Goal: Find specific page/section: Find specific page/section

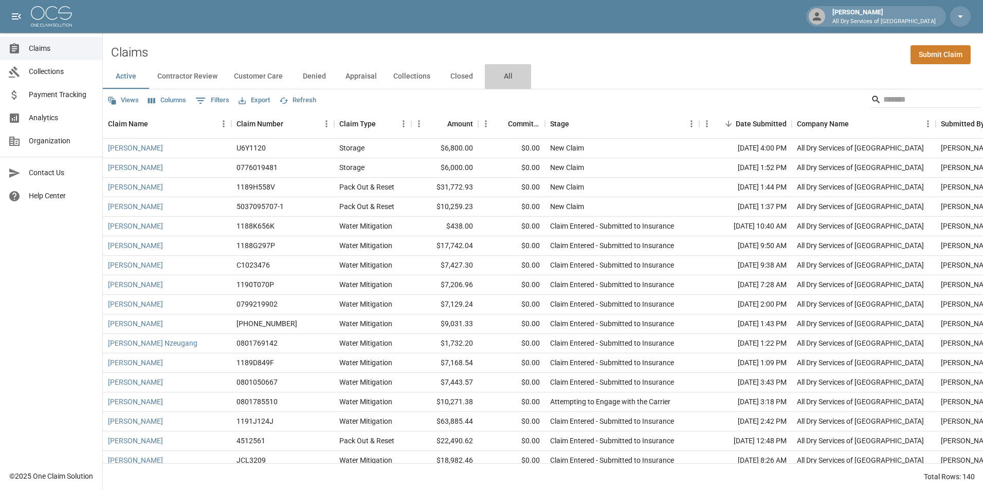
click at [506, 77] on button "All" at bounding box center [508, 76] width 46 height 25
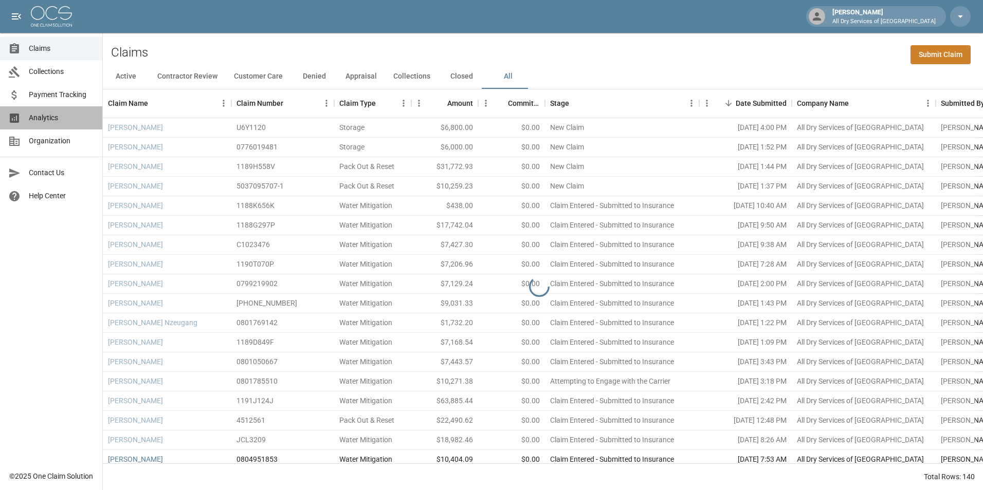
click at [73, 115] on span "Analytics" at bounding box center [61, 118] width 65 height 11
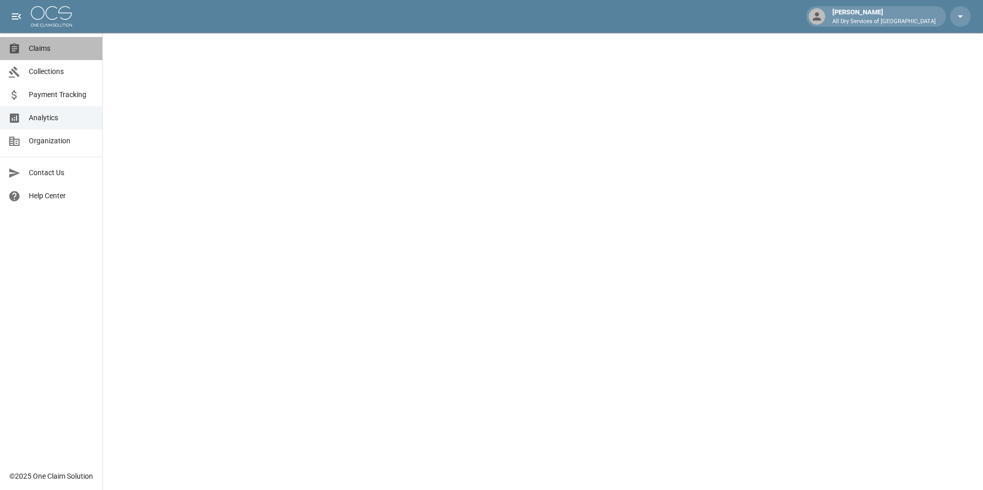
click at [49, 51] on span "Claims" at bounding box center [61, 48] width 65 height 11
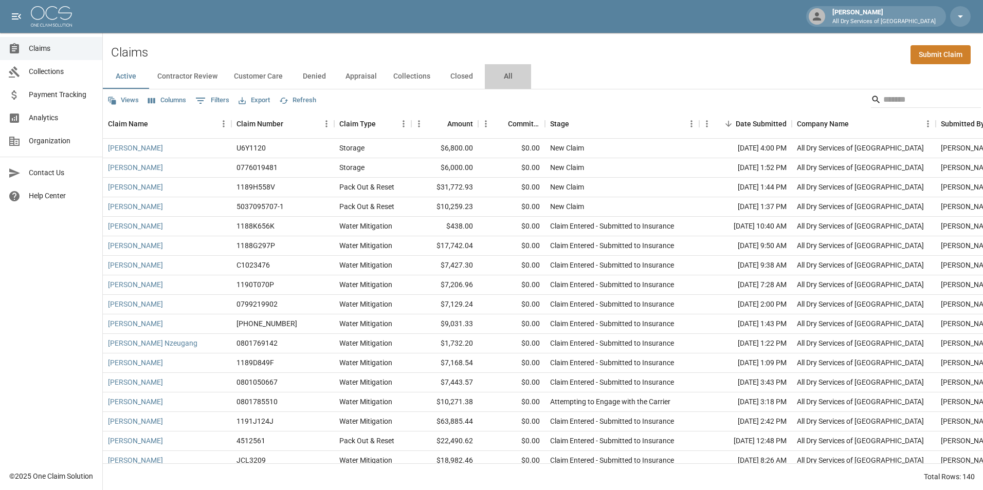
click at [505, 78] on button "All" at bounding box center [508, 76] width 46 height 25
click at [67, 118] on span "Analytics" at bounding box center [61, 118] width 65 height 11
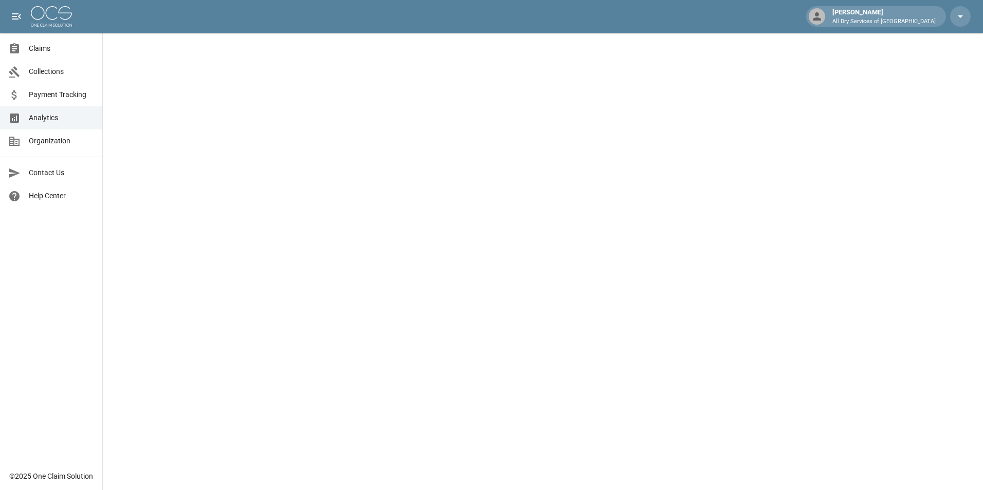
click at [60, 44] on span "Claims" at bounding box center [61, 48] width 65 height 11
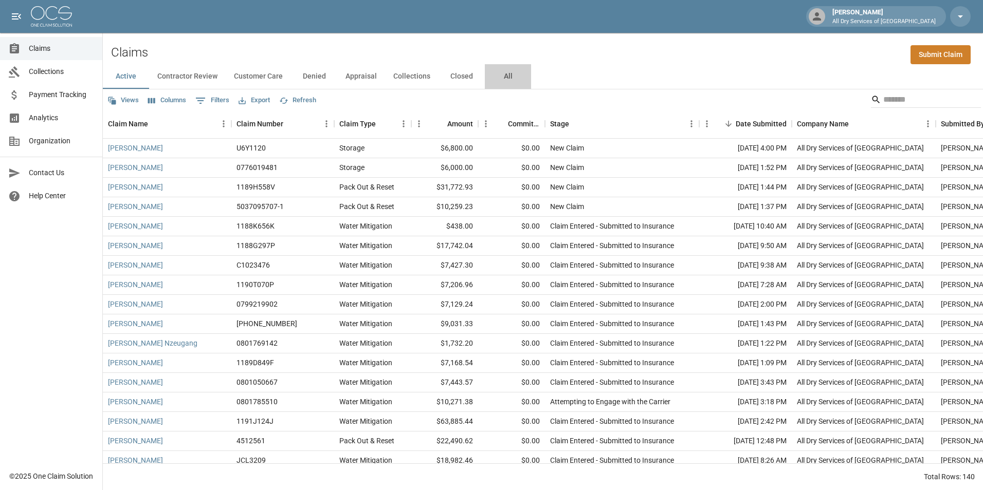
click at [501, 77] on button "All" at bounding box center [508, 76] width 46 height 25
click at [894, 97] on input "Search" at bounding box center [924, 99] width 82 height 16
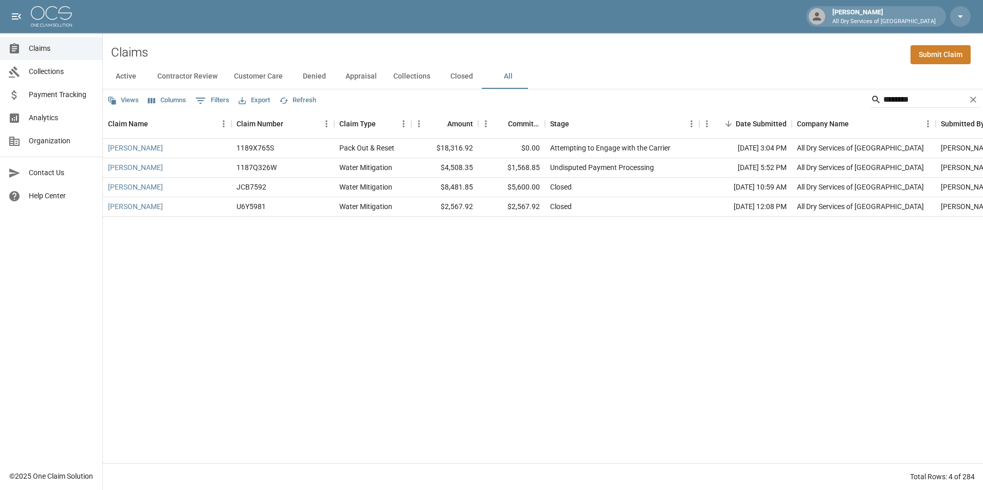
drag, startPoint x: 339, startPoint y: 290, endPoint x: 756, endPoint y: 182, distance: 431.4
click at [342, 289] on div "[PERSON_NAME] 1189X765S Pack Out & Reset $18,316.92 $0.00 Attempting to Engage …" at bounding box center [583, 301] width 961 height 325
click at [919, 102] on input "********" at bounding box center [924, 99] width 82 height 16
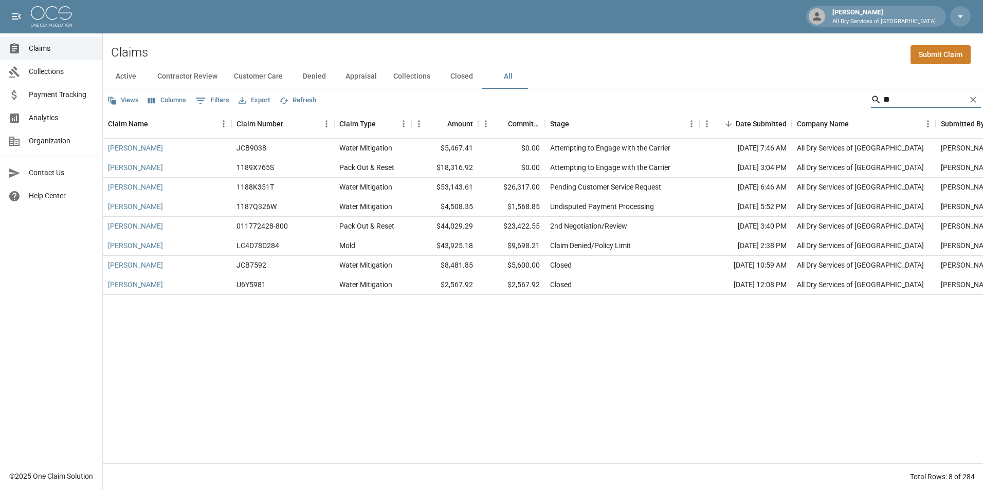
type input "*"
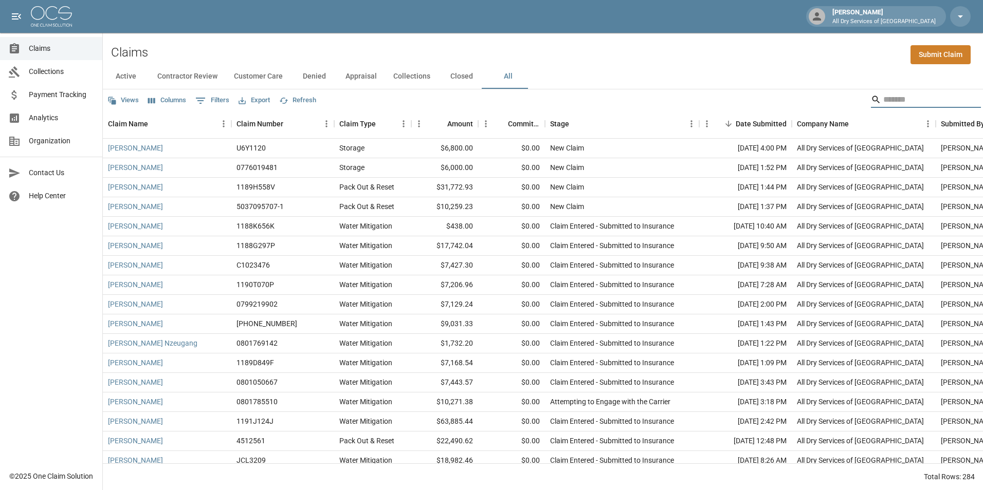
click at [901, 100] on input "Search" at bounding box center [924, 99] width 82 height 16
click at [896, 99] on input "Search" at bounding box center [924, 99] width 82 height 16
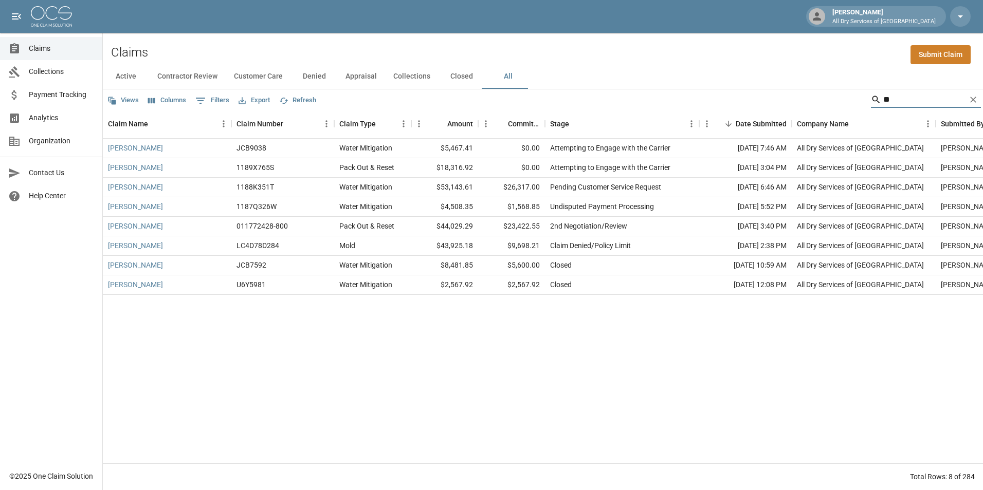
type input "*"
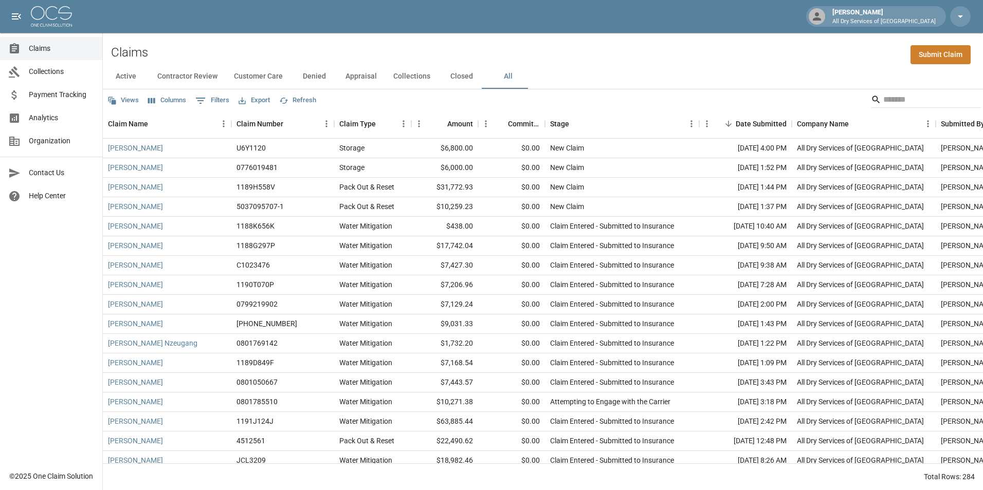
click at [726, 43] on div "Claims Submit Claim" at bounding box center [543, 48] width 880 height 31
click at [896, 98] on input "Search" at bounding box center [924, 99] width 82 height 16
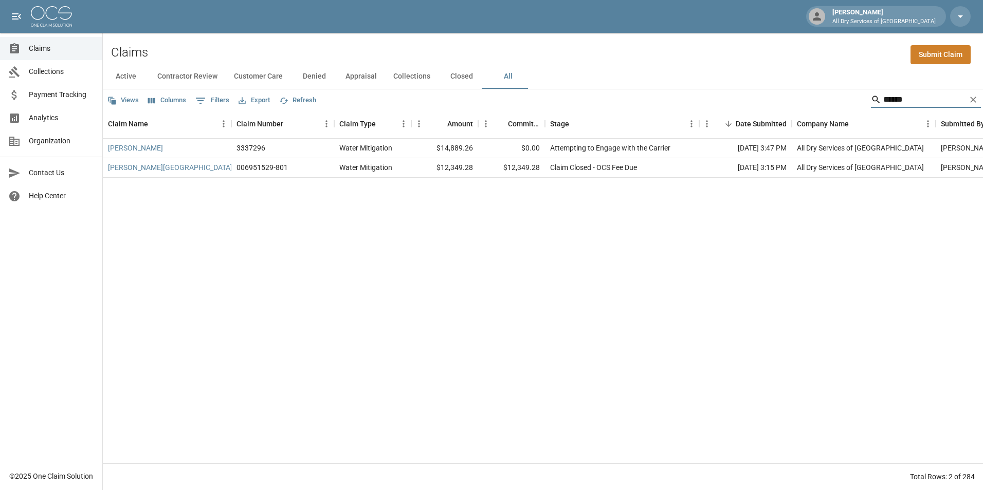
click at [914, 95] on input "******" at bounding box center [924, 99] width 82 height 16
type input "*"
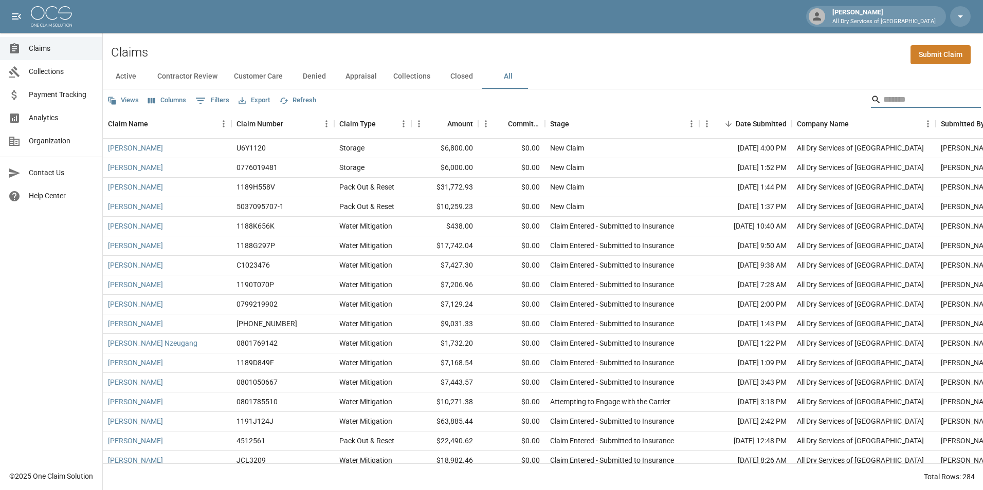
click at [676, 62] on div "Claims Submit Claim" at bounding box center [543, 48] width 880 height 31
click at [903, 102] on input "Search" at bounding box center [924, 99] width 82 height 16
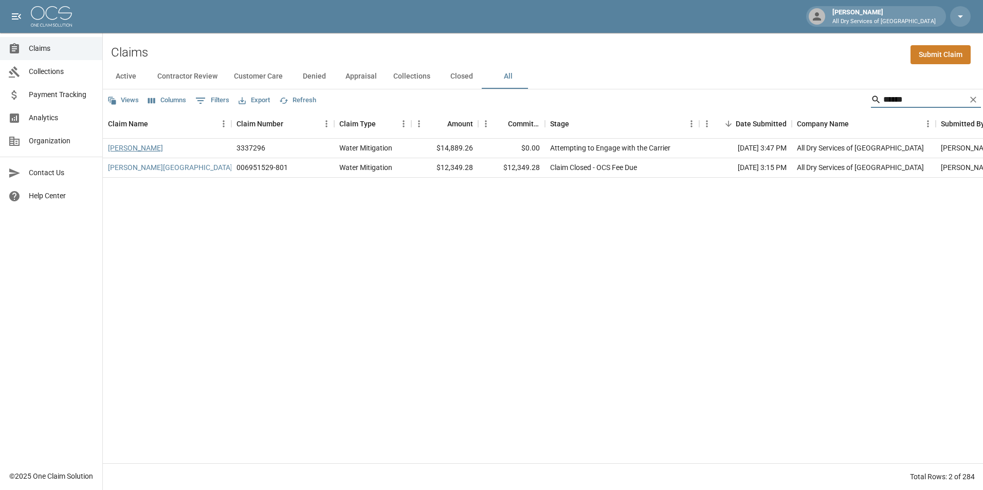
type input "******"
click at [149, 147] on link "[PERSON_NAME]" at bounding box center [135, 148] width 55 height 10
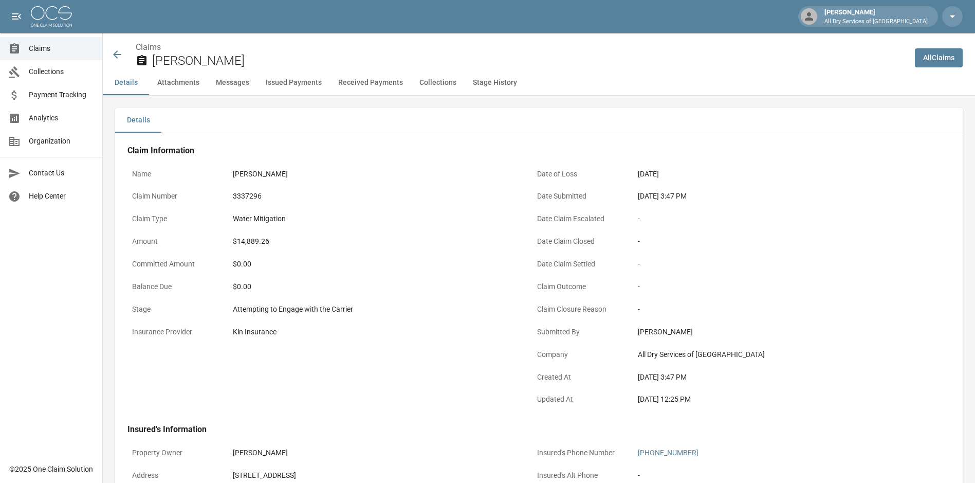
scroll to position [206, 0]
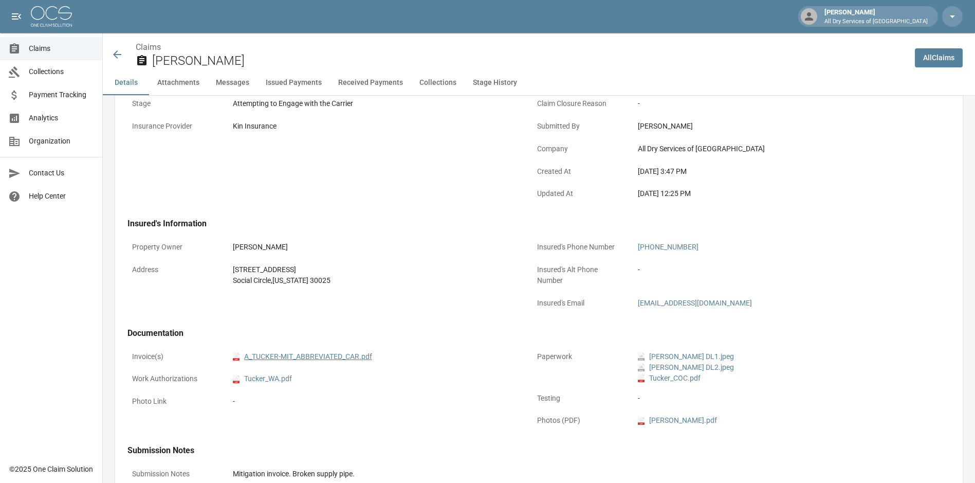
click at [306, 354] on link "pdf A_TUCKER-MIT_ABBREVIATED_CAR.pdf" at bounding box center [302, 356] width 139 height 11
click at [60, 45] on span "Claims" at bounding box center [61, 48] width 65 height 11
